Goal: Task Accomplishment & Management: Use online tool/utility

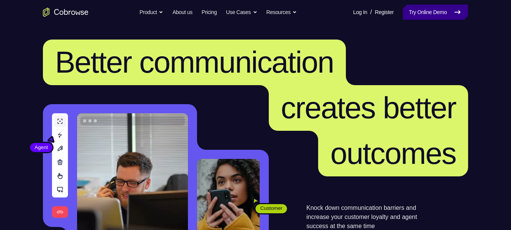
click at [454, 14] on link "Try Online Demo" at bounding box center [435, 12] width 65 height 15
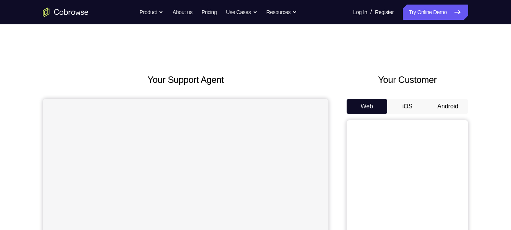
click at [448, 103] on button "Android" at bounding box center [448, 106] width 41 height 15
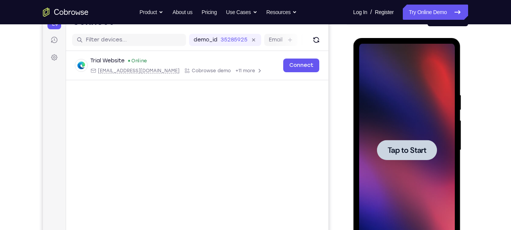
click at [406, 114] on div at bounding box center [407, 150] width 96 height 213
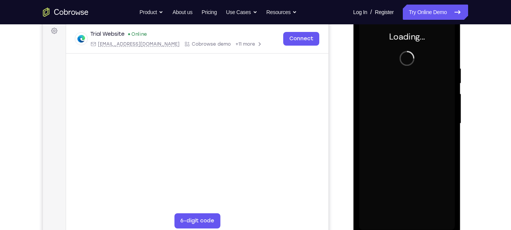
scroll to position [115, 0]
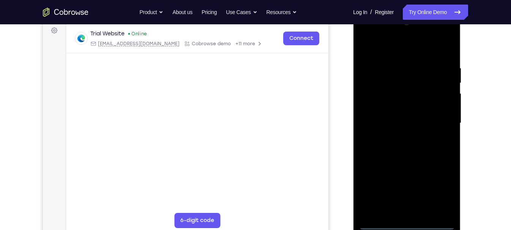
click at [407, 224] on div at bounding box center [407, 123] width 96 height 213
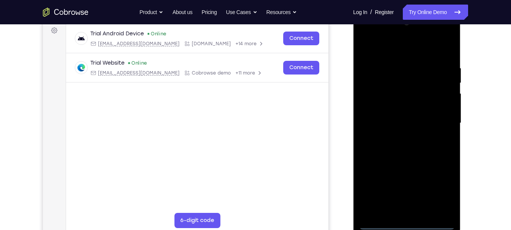
click at [438, 189] on div at bounding box center [407, 123] width 96 height 213
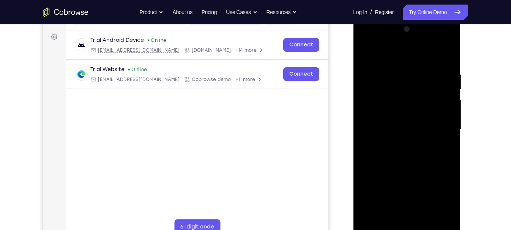
scroll to position [108, 0]
click at [395, 50] on div at bounding box center [407, 130] width 96 height 213
click at [380, 107] on div at bounding box center [407, 130] width 96 height 213
click at [410, 130] on div at bounding box center [407, 130] width 96 height 213
click at [410, 138] on div at bounding box center [407, 130] width 96 height 213
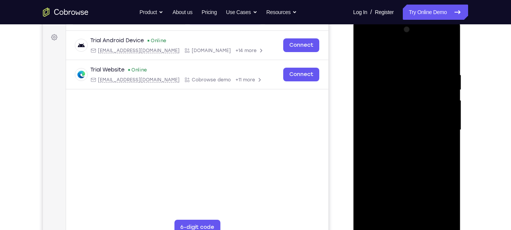
click at [442, 57] on div at bounding box center [407, 130] width 96 height 213
click at [409, 219] on div at bounding box center [407, 130] width 96 height 213
click at [375, 118] on div at bounding box center [407, 130] width 96 height 213
click at [374, 150] on div at bounding box center [407, 130] width 96 height 213
click at [416, 100] on div at bounding box center [407, 130] width 96 height 213
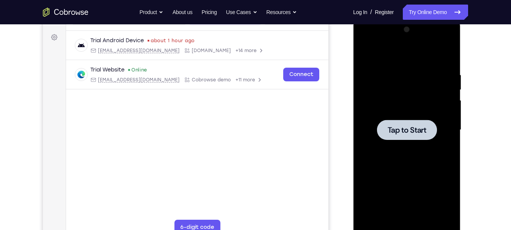
click at [409, 90] on div at bounding box center [407, 130] width 96 height 213
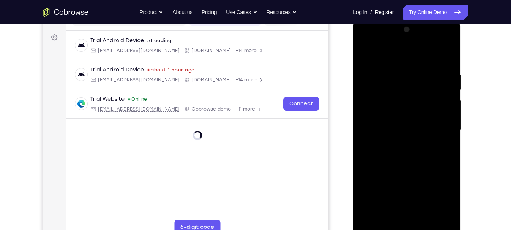
click at [410, 227] on div at bounding box center [407, 130] width 96 height 213
click at [407, 229] on div at bounding box center [407, 130] width 96 height 213
click at [450, 200] on div at bounding box center [407, 130] width 96 height 213
click at [441, 197] on div at bounding box center [407, 130] width 96 height 213
click at [388, 55] on div at bounding box center [407, 130] width 96 height 213
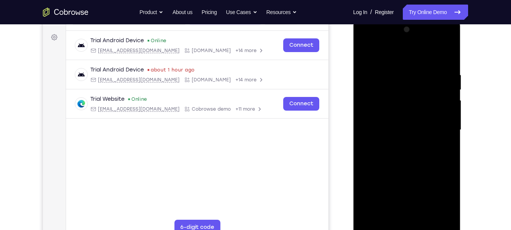
click at [376, 103] on div at bounding box center [407, 130] width 96 height 213
click at [406, 128] on div at bounding box center [407, 130] width 96 height 213
click at [406, 134] on div at bounding box center [407, 130] width 96 height 213
click at [419, 219] on div at bounding box center [407, 130] width 96 height 213
click at [445, 52] on div at bounding box center [407, 130] width 96 height 213
